Goal: Find specific page/section: Find specific page/section

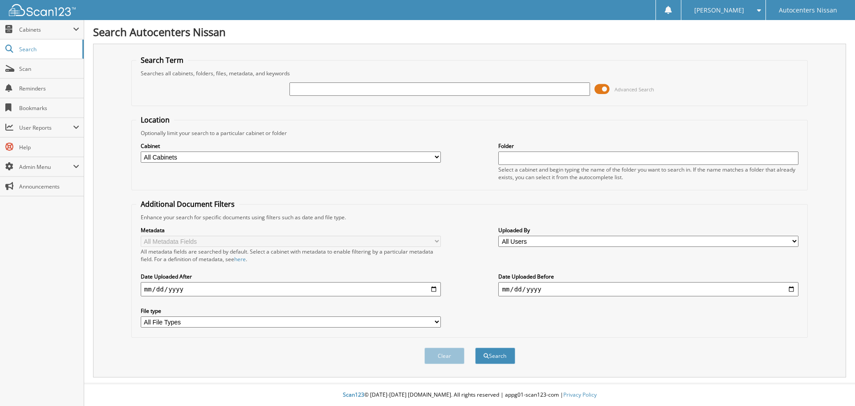
click at [298, 92] on input "text" at bounding box center [440, 88] width 300 height 13
type input "n01905"
click at [475, 347] on button "Search" at bounding box center [495, 355] width 40 height 16
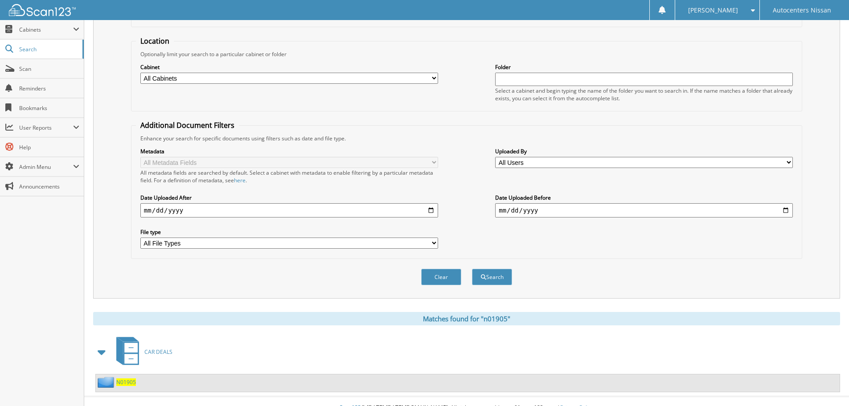
scroll to position [92, 0]
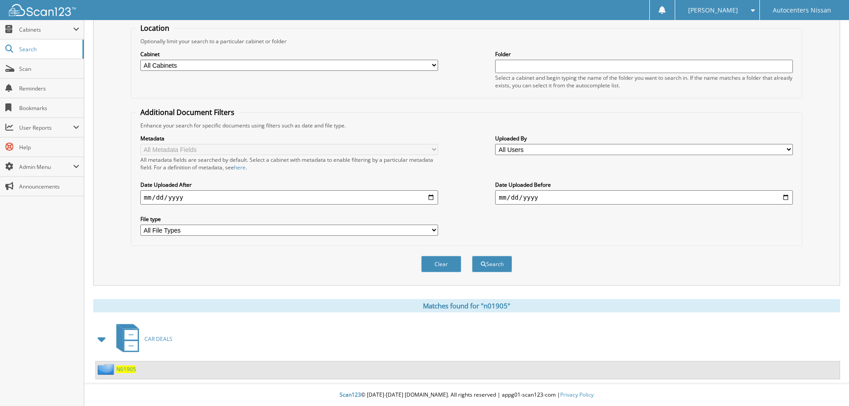
click at [152, 337] on span "CAR DEALS" at bounding box center [158, 339] width 28 height 8
click at [127, 368] on span "N01905" at bounding box center [126, 369] width 20 height 8
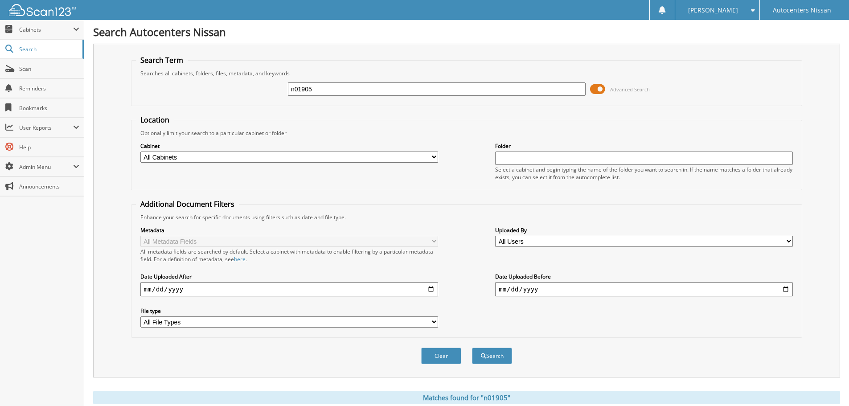
click at [295, 90] on input "n01905" at bounding box center [437, 88] width 298 height 13
type input "N01905"
click at [20, 68] on span "Scan" at bounding box center [49, 69] width 60 height 8
